Goal: Find specific page/section: Find specific page/section

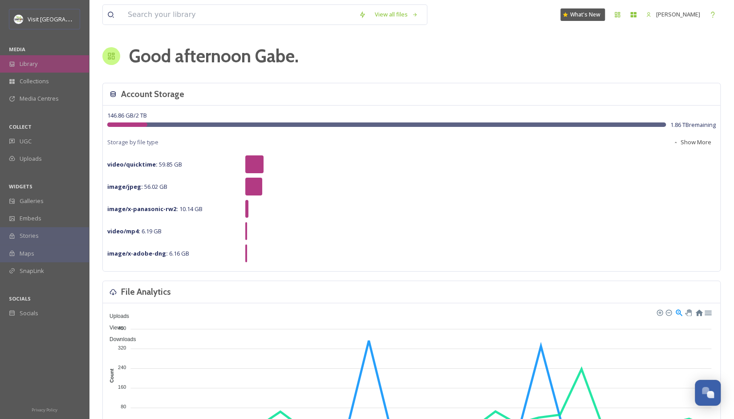
click at [32, 58] on div "Library" at bounding box center [44, 63] width 89 height 17
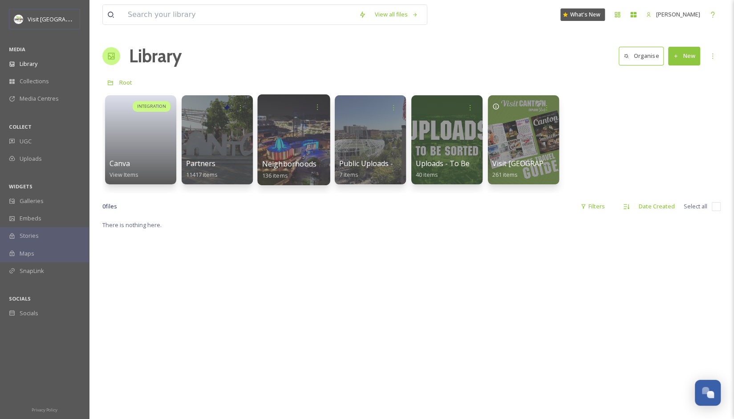
click at [265, 143] on div at bounding box center [293, 139] width 73 height 91
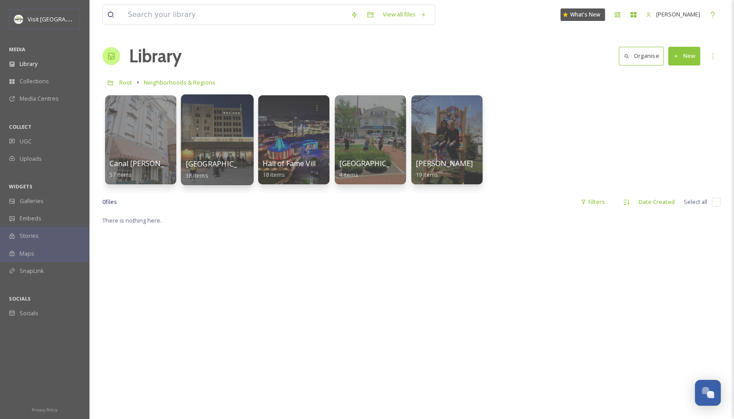
click at [232, 150] on div at bounding box center [217, 139] width 73 height 91
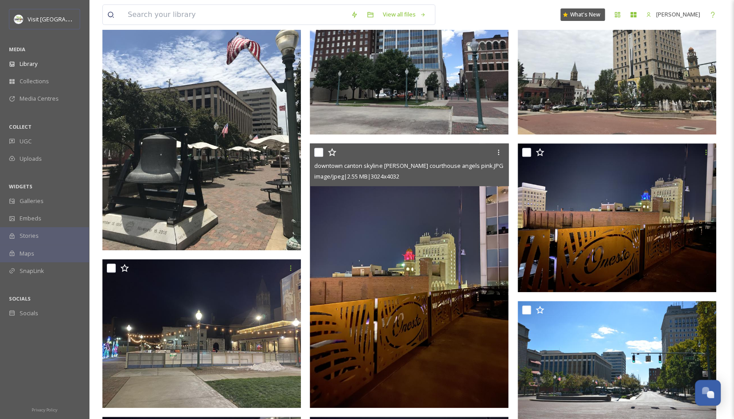
scroll to position [378, 0]
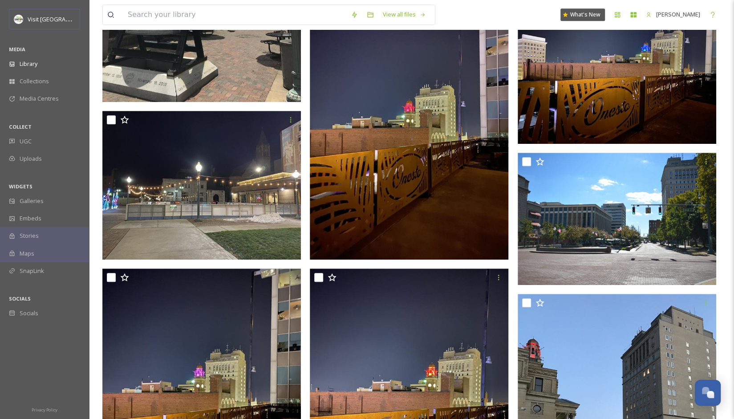
drag, startPoint x: 393, startPoint y: 184, endPoint x: 302, endPoint y: 115, distance: 114.4
click at [302, 115] on div at bounding box center [203, 336] width 203 height 999
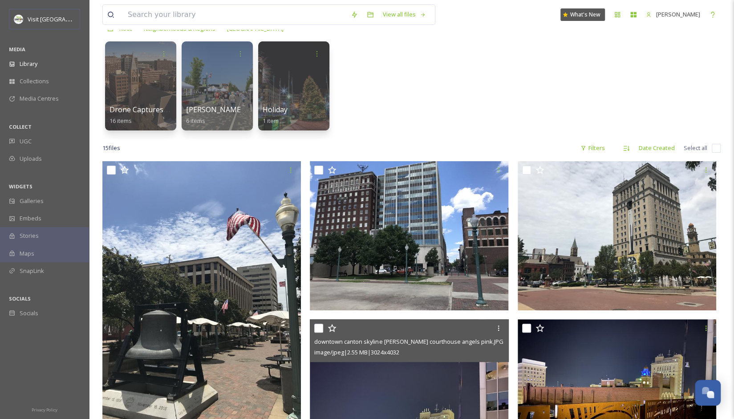
scroll to position [0, 0]
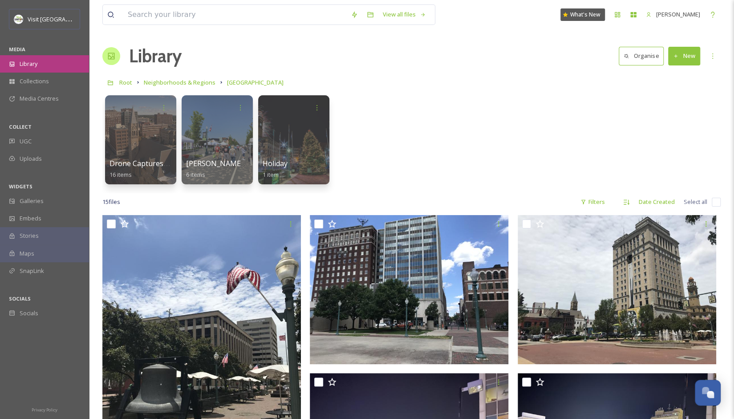
click at [48, 65] on div "Library" at bounding box center [44, 63] width 89 height 17
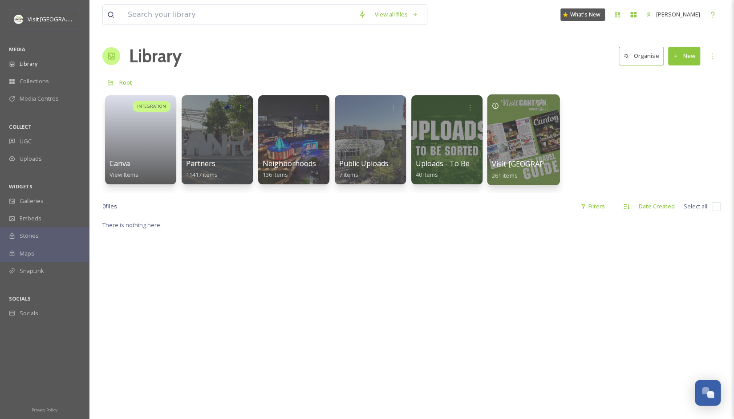
click at [503, 167] on span "Visit [GEOGRAPHIC_DATA] - Internal Assets" at bounding box center [565, 164] width 147 height 10
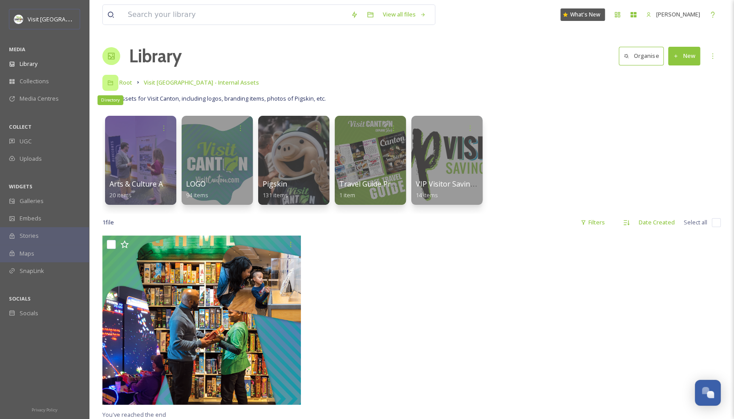
click at [111, 83] on icon at bounding box center [110, 83] width 6 height 6
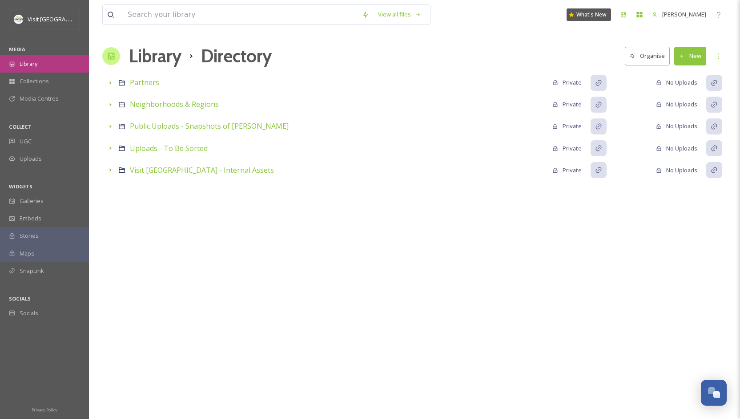
click at [44, 66] on div "Library" at bounding box center [44, 63] width 89 height 17
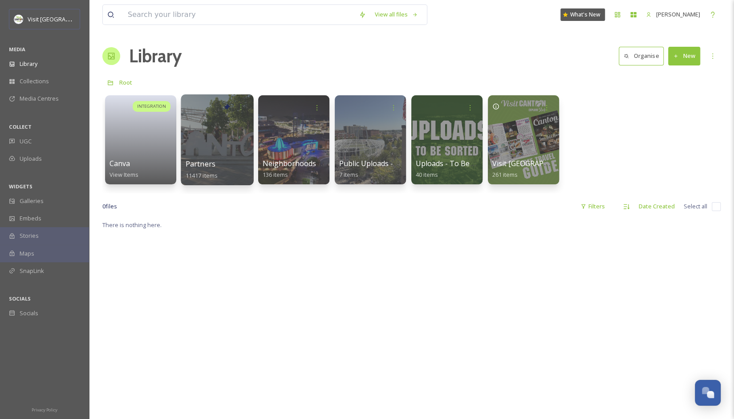
click at [222, 138] on div at bounding box center [217, 139] width 73 height 91
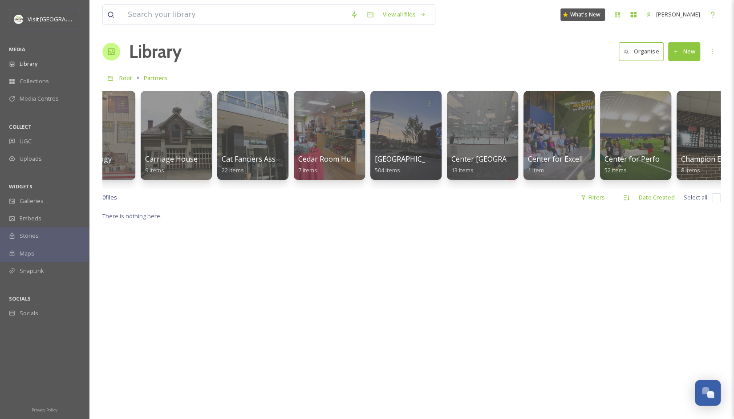
scroll to position [0, 3946]
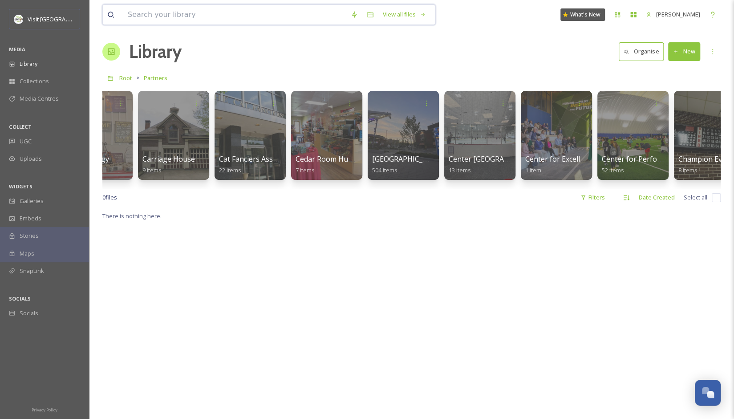
click at [197, 16] on input at bounding box center [234, 15] width 223 height 20
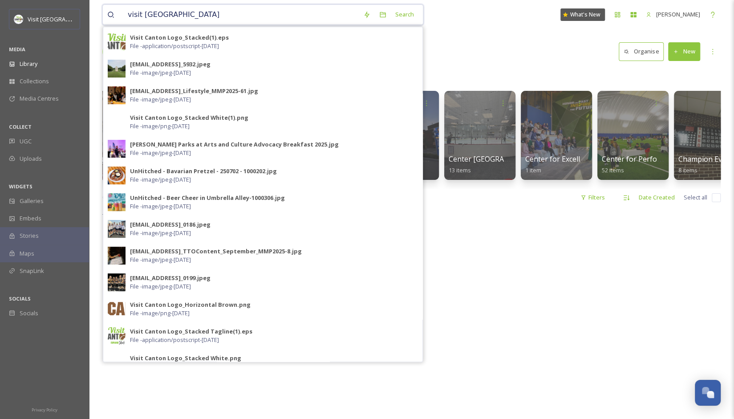
scroll to position [0, 0]
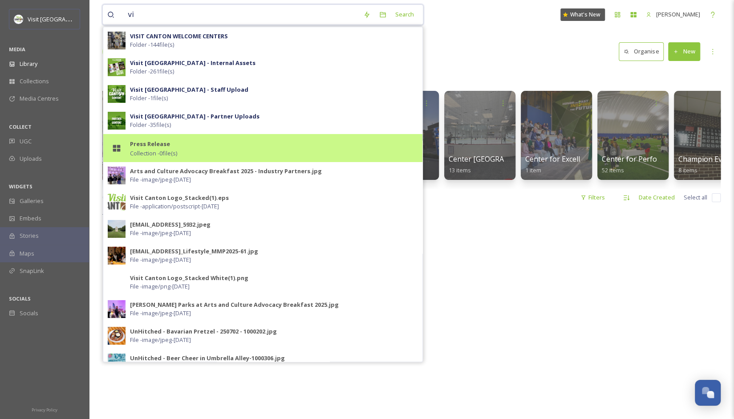
type input "v"
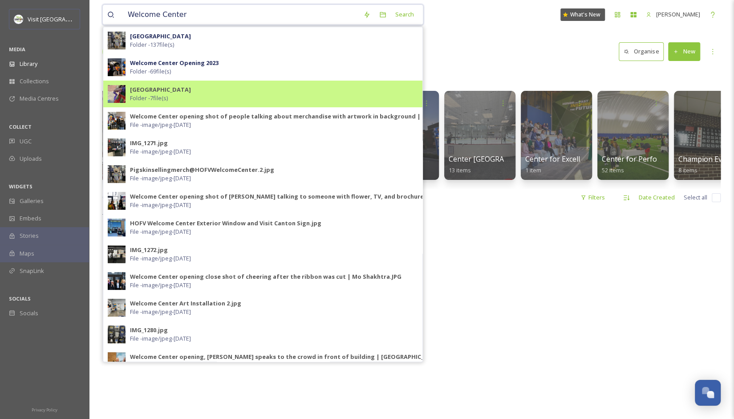
type input "Welcome Center"
click at [191, 87] on strong "[GEOGRAPHIC_DATA]" at bounding box center [160, 89] width 61 height 8
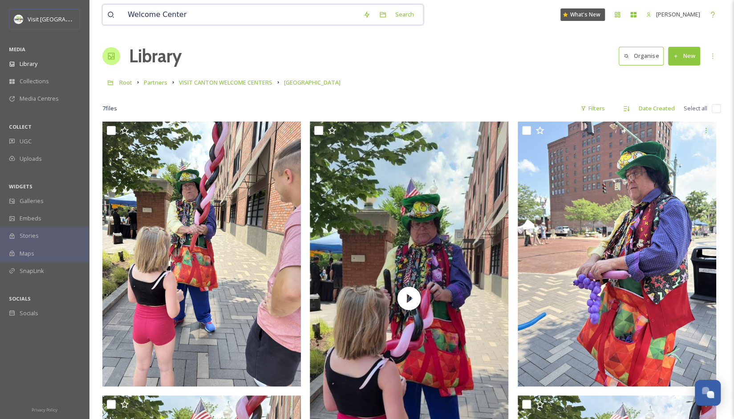
click at [183, 17] on input "Welcome Center" at bounding box center [240, 15] width 235 height 20
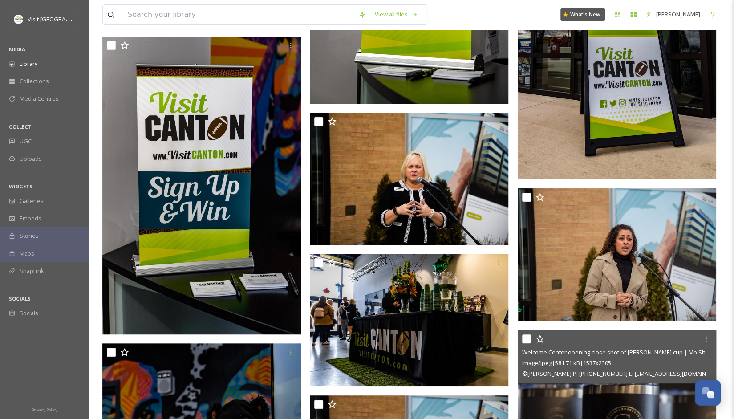
scroll to position [6753, 0]
